Goal: Transaction & Acquisition: Purchase product/service

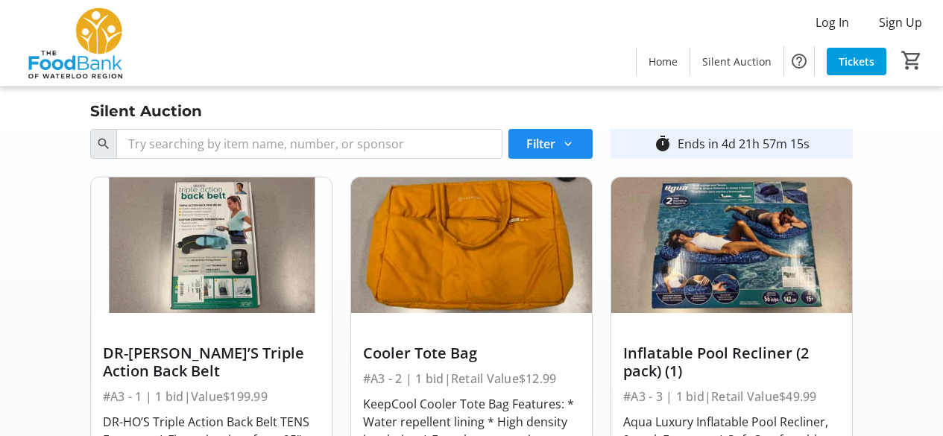
scroll to position [1864, 0]
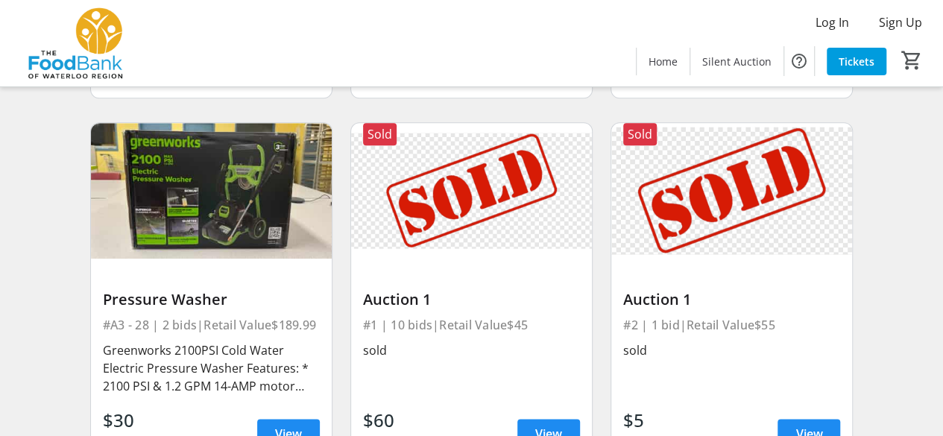
scroll to position [3653, 0]
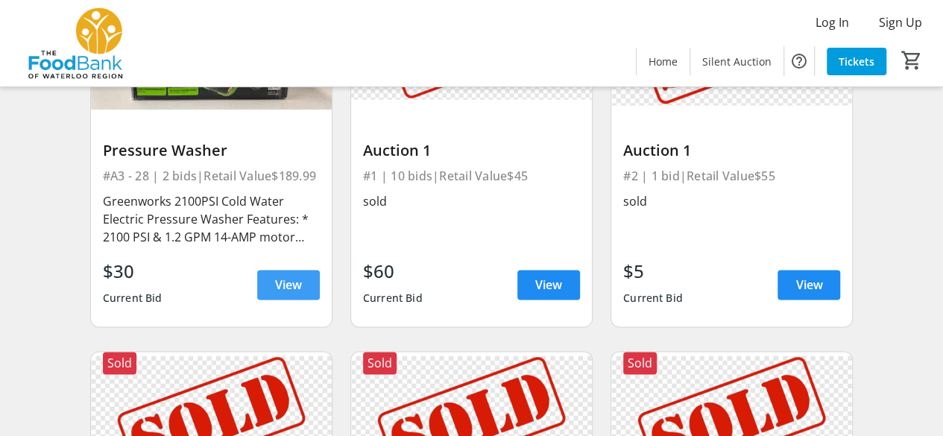
click at [280, 285] on span "View" at bounding box center [288, 285] width 27 height 18
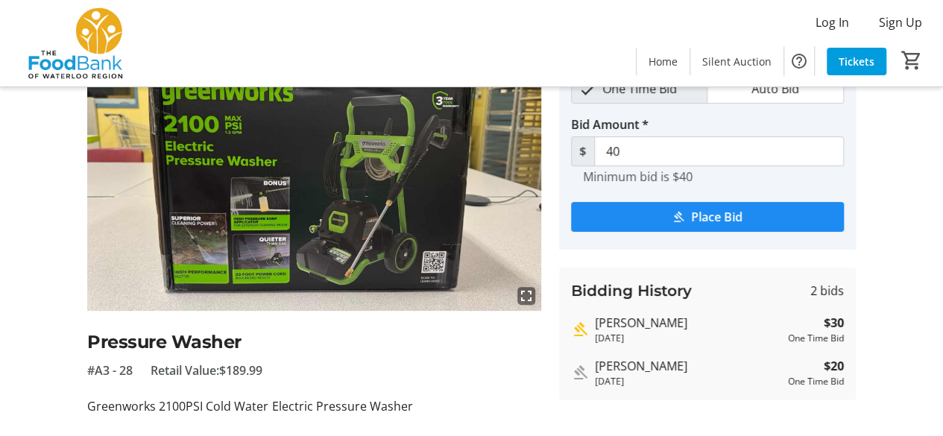
scroll to position [224, 0]
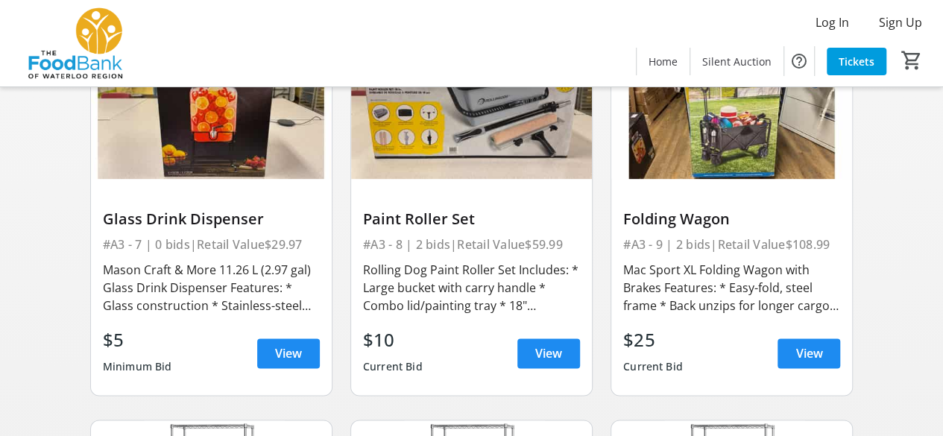
scroll to position [895, 0]
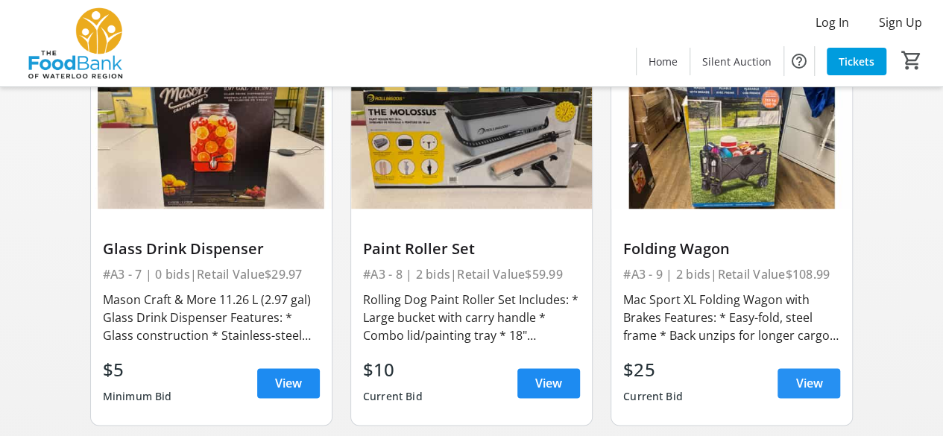
click at [816, 382] on span "View" at bounding box center [808, 383] width 27 height 18
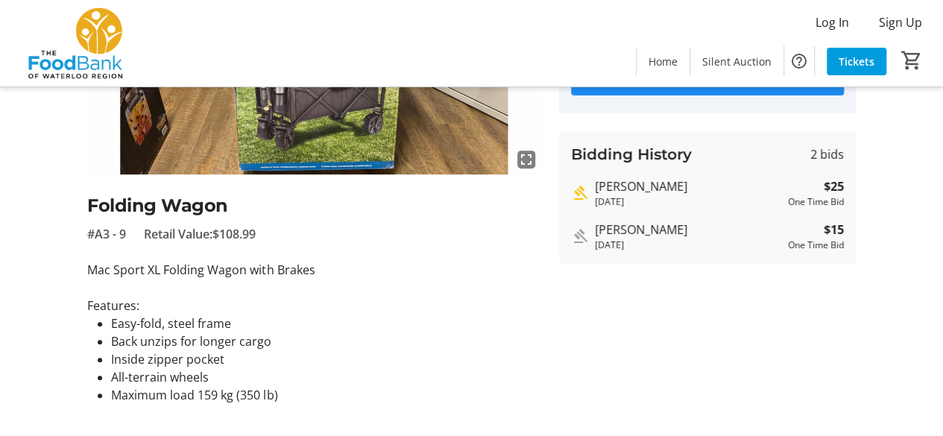
scroll to position [215, 0]
